Goal: Task Accomplishment & Management: Manage account settings

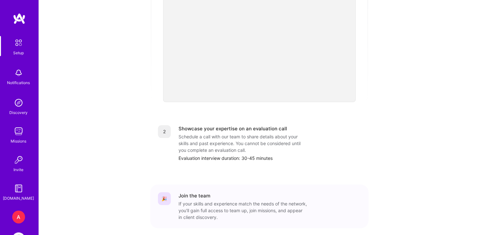
scroll to position [23, 0]
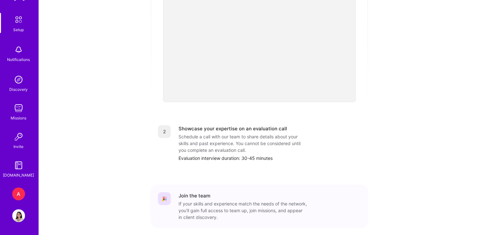
click at [18, 202] on div "A [DOMAIN_NAME] Marketplace Ops Team Profile" at bounding box center [19, 204] width 15 height 35
click at [18, 200] on div "A" at bounding box center [18, 193] width 13 height 13
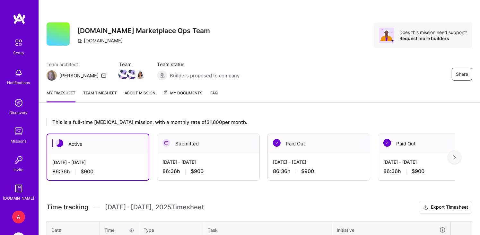
scroll to position [23, 0]
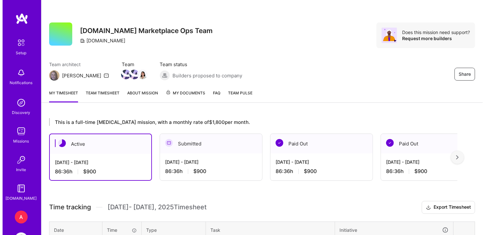
scroll to position [23, 0]
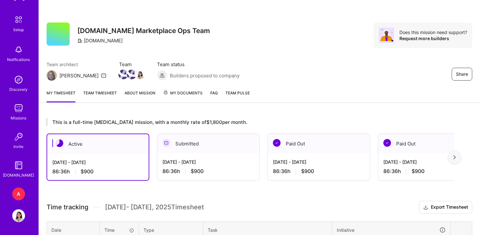
click at [18, 212] on img at bounding box center [18, 215] width 13 height 13
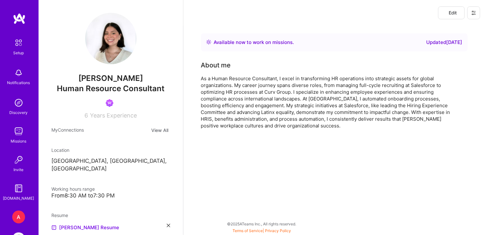
click at [475, 11] on icon at bounding box center [473, 12] width 5 height 5
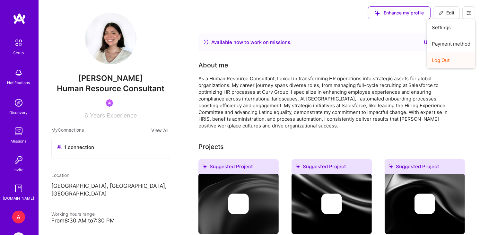
click at [459, 61] on button "Log Out" at bounding box center [451, 60] width 48 height 16
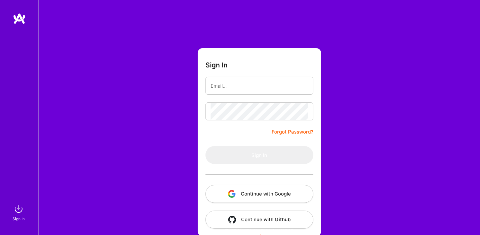
click at [224, 198] on button "Continue with Google" at bounding box center [259, 194] width 108 height 18
